Goal: Information Seeking & Learning: Check status

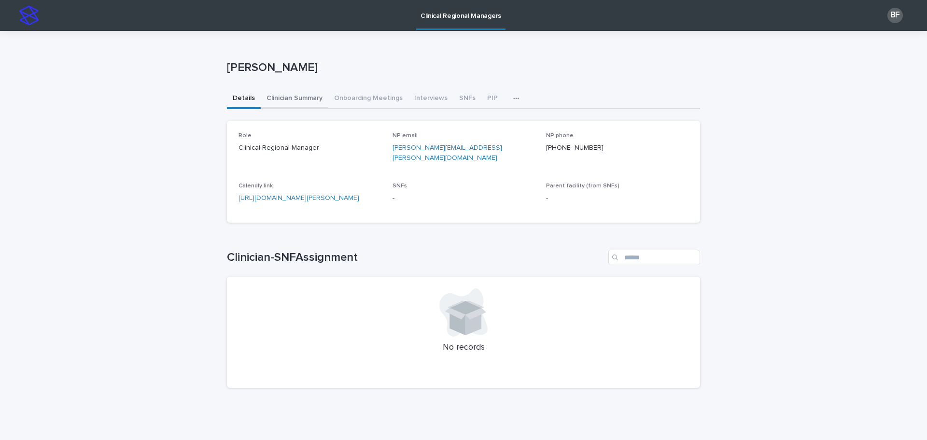
click at [283, 100] on button "Clinician Summary" at bounding box center [295, 99] width 68 height 20
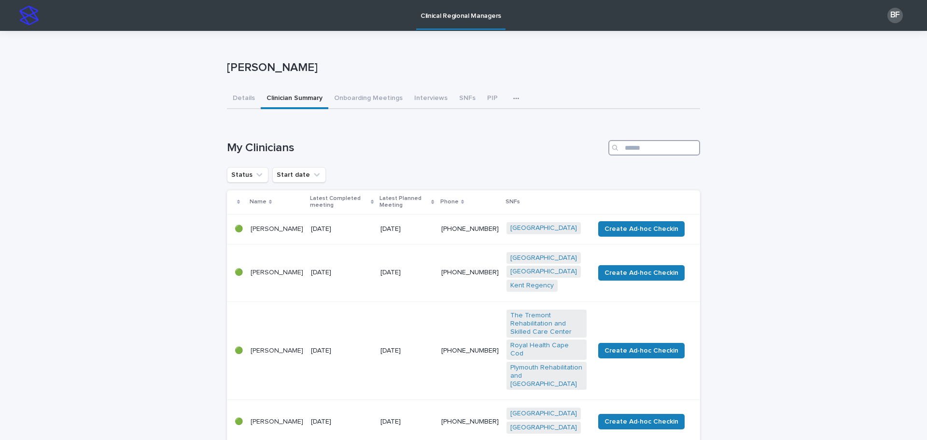
click at [645, 142] on input "Search" at bounding box center [654, 147] width 92 height 15
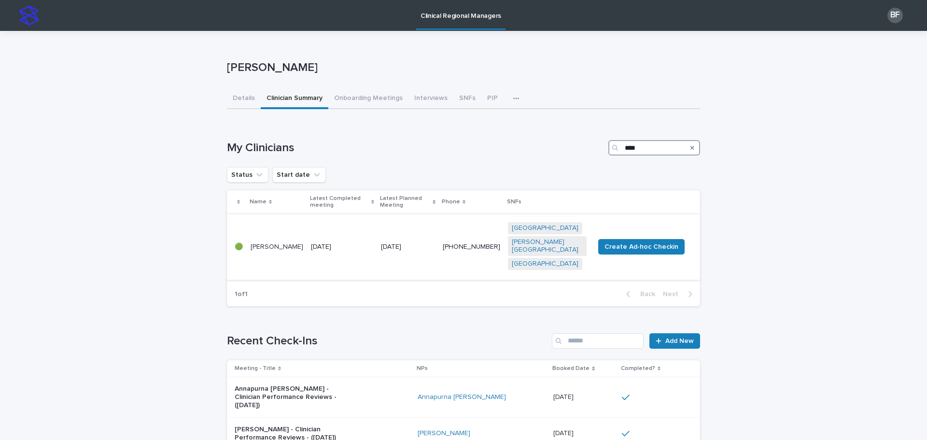
type input "****"
click at [307, 214] on td "[DATE]" at bounding box center [342, 247] width 70 height 66
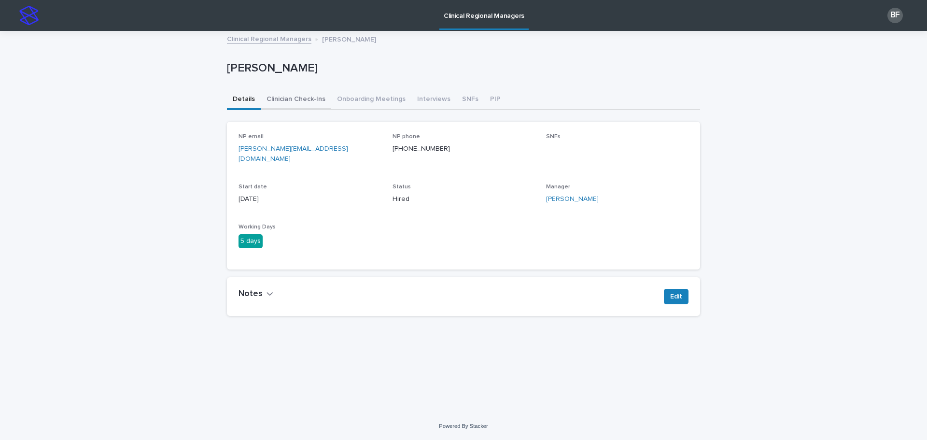
click at [301, 97] on button "Clinician Check-Ins" at bounding box center [296, 100] width 70 height 20
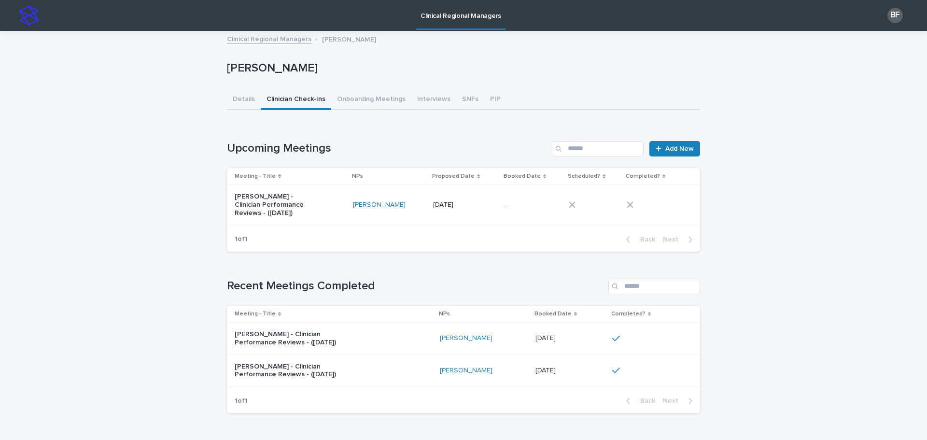
click at [418, 334] on div "[PERSON_NAME] - Clinician Performance Reviews - ([DATE])" at bounding box center [333, 338] width 197 height 24
